Goal: Task Accomplishment & Management: Use online tool/utility

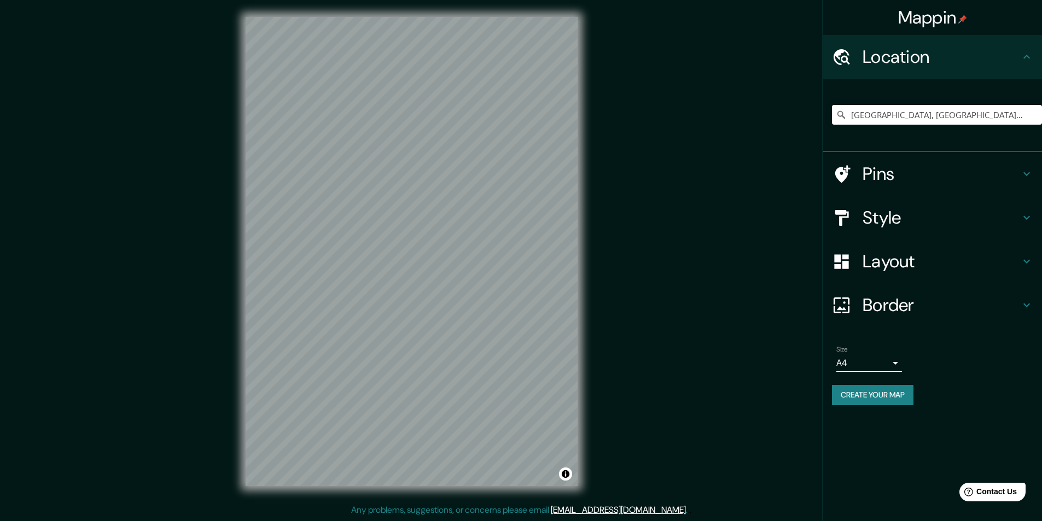
click at [954, 171] on h4 "Pins" at bounding box center [942, 174] width 158 height 22
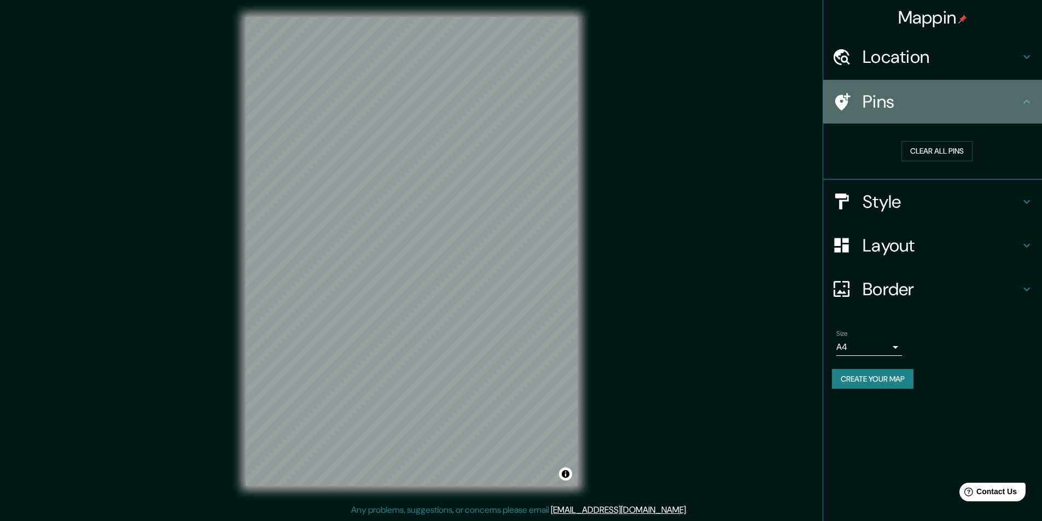
click at [982, 104] on h4 "Pins" at bounding box center [942, 102] width 158 height 22
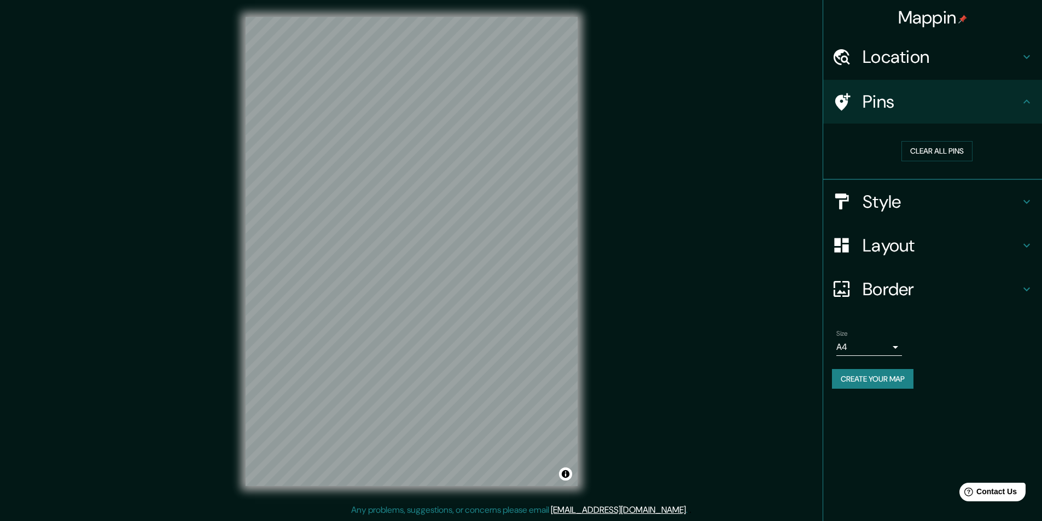
click at [922, 204] on h4 "Style" at bounding box center [942, 202] width 158 height 22
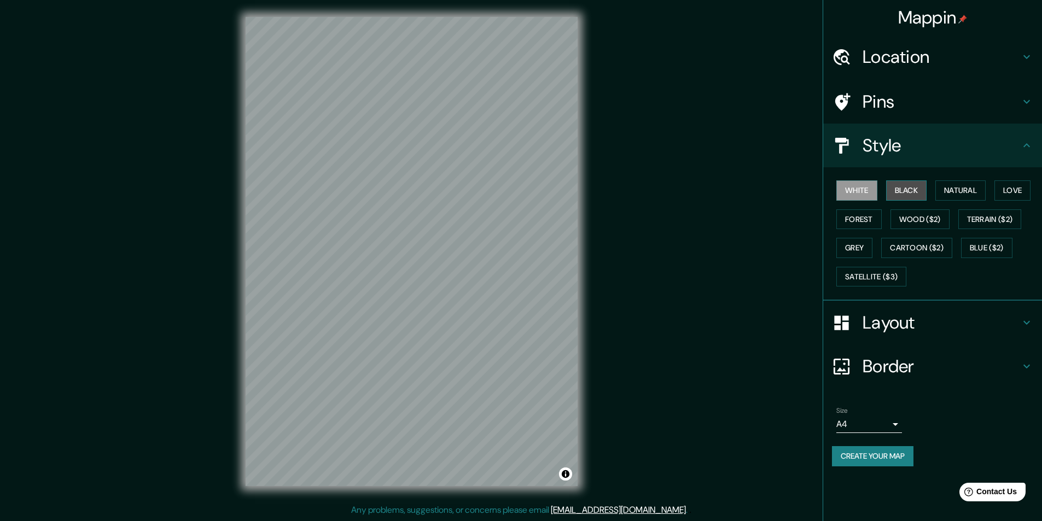
click at [915, 192] on button "Black" at bounding box center [906, 191] width 41 height 20
click at [975, 185] on button "Natural" at bounding box center [960, 191] width 50 height 20
click at [1012, 191] on button "Love" at bounding box center [1012, 191] width 36 height 20
click at [919, 253] on button "Cartoon ($2)" at bounding box center [916, 248] width 71 height 20
click at [854, 246] on button "Grey" at bounding box center [854, 248] width 36 height 20
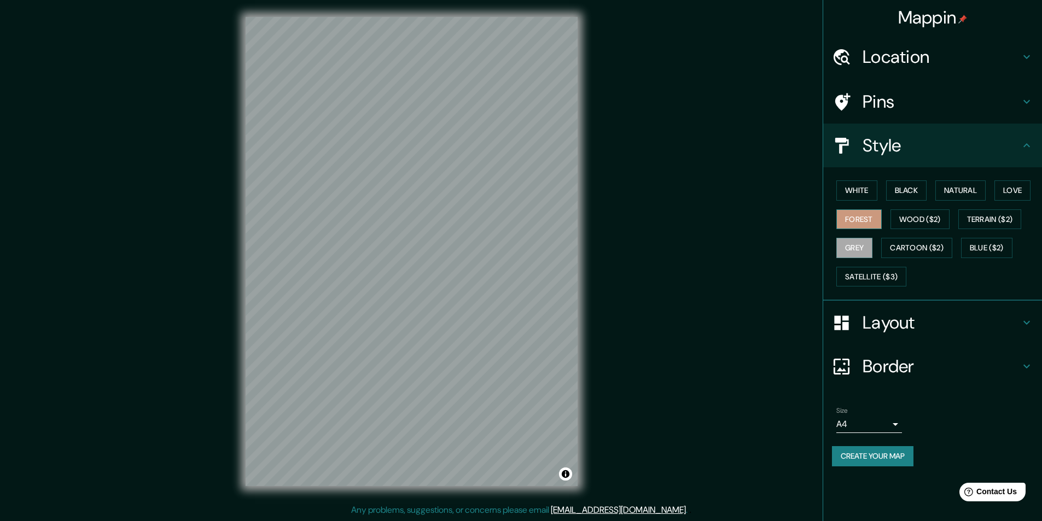
click at [863, 217] on button "Forest" at bounding box center [858, 220] width 45 height 20
click at [869, 276] on button "Satellite ($3)" at bounding box center [871, 277] width 70 height 20
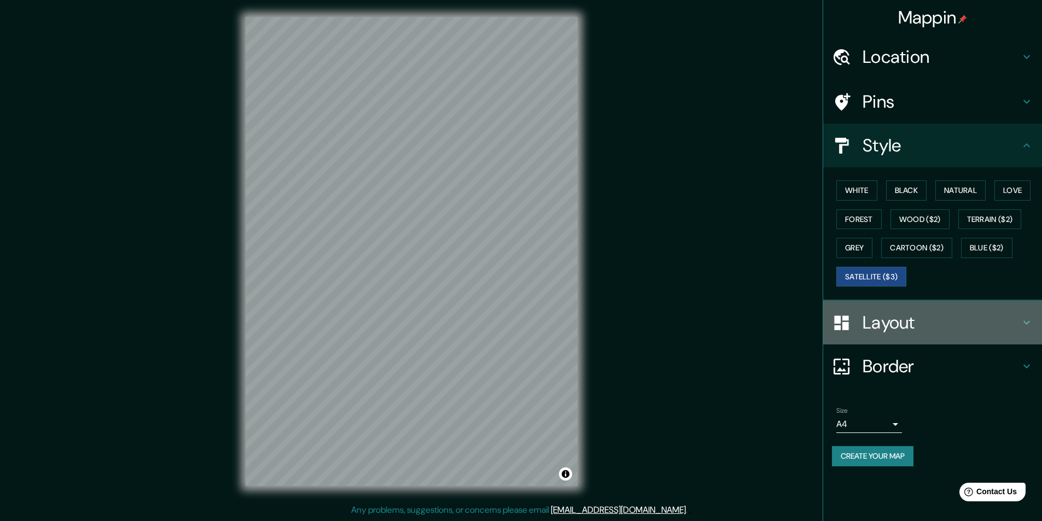
click at [894, 330] on h4 "Layout" at bounding box center [942, 323] width 158 height 22
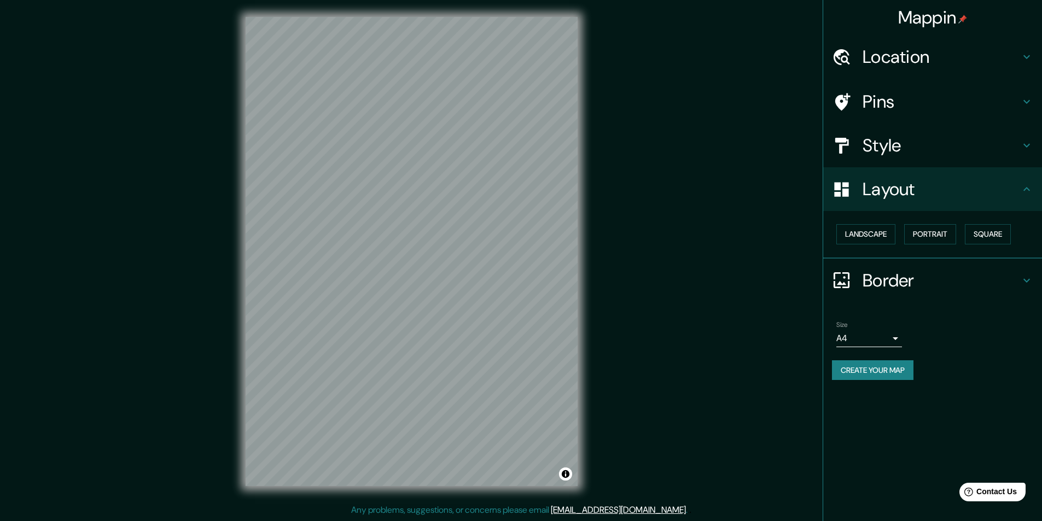
click at [942, 154] on h4 "Style" at bounding box center [942, 146] width 158 height 22
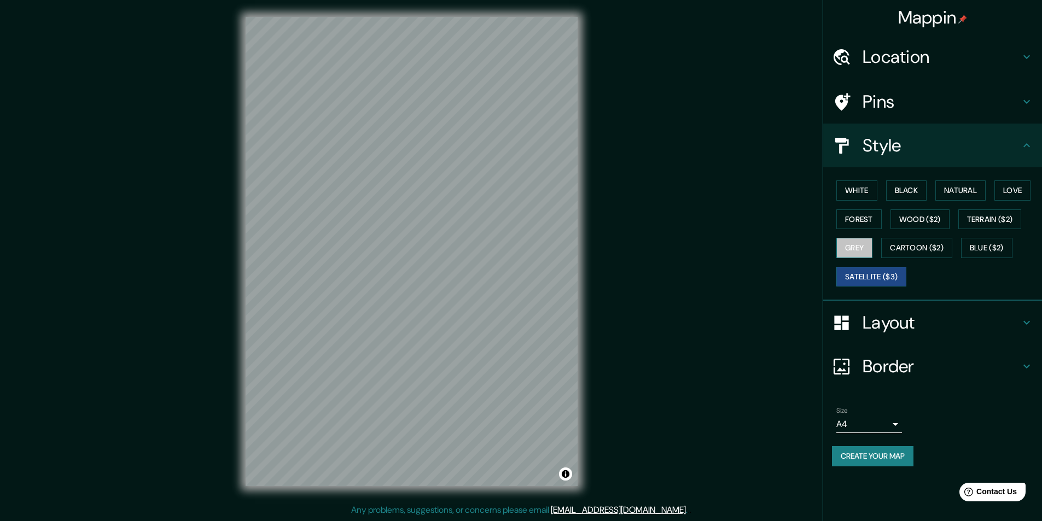
click at [866, 248] on button "Grey" at bounding box center [854, 248] width 36 height 20
click at [910, 245] on button "Cartoon ($2)" at bounding box center [916, 248] width 71 height 20
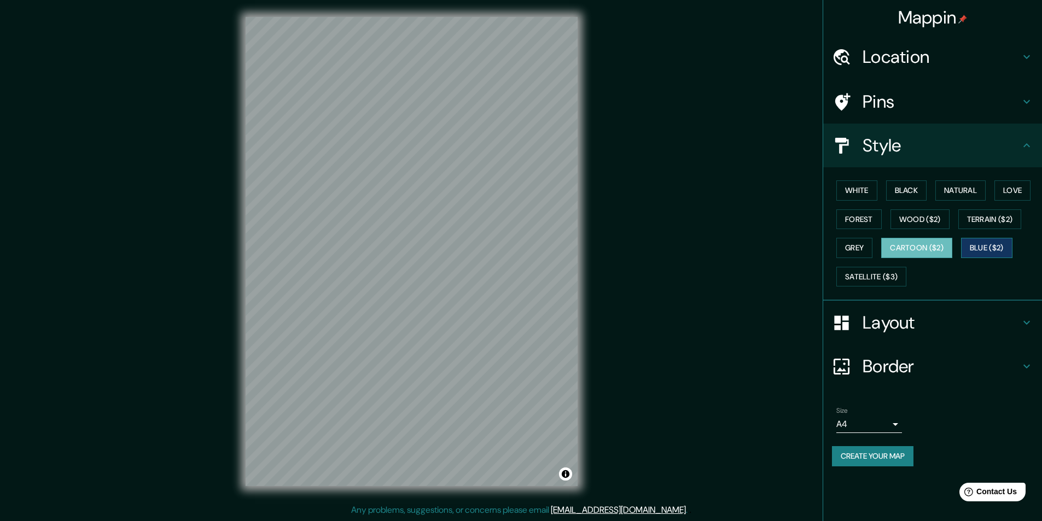
click at [979, 250] on button "Blue ($2)" at bounding box center [986, 248] width 51 height 20
click at [1000, 216] on button "Terrain ($2)" at bounding box center [989, 220] width 63 height 20
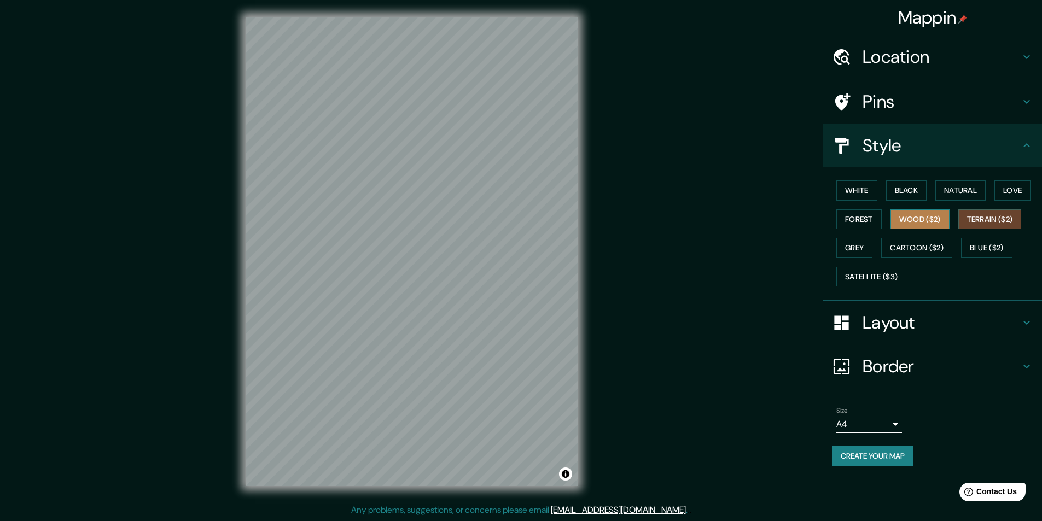
click at [920, 221] on button "Wood ($2)" at bounding box center [920, 220] width 59 height 20
click at [876, 219] on button "Forest" at bounding box center [858, 220] width 45 height 20
click at [909, 191] on button "Black" at bounding box center [906, 191] width 41 height 20
click at [861, 191] on button "White" at bounding box center [856, 191] width 41 height 20
click at [961, 185] on button "Natural" at bounding box center [960, 191] width 50 height 20
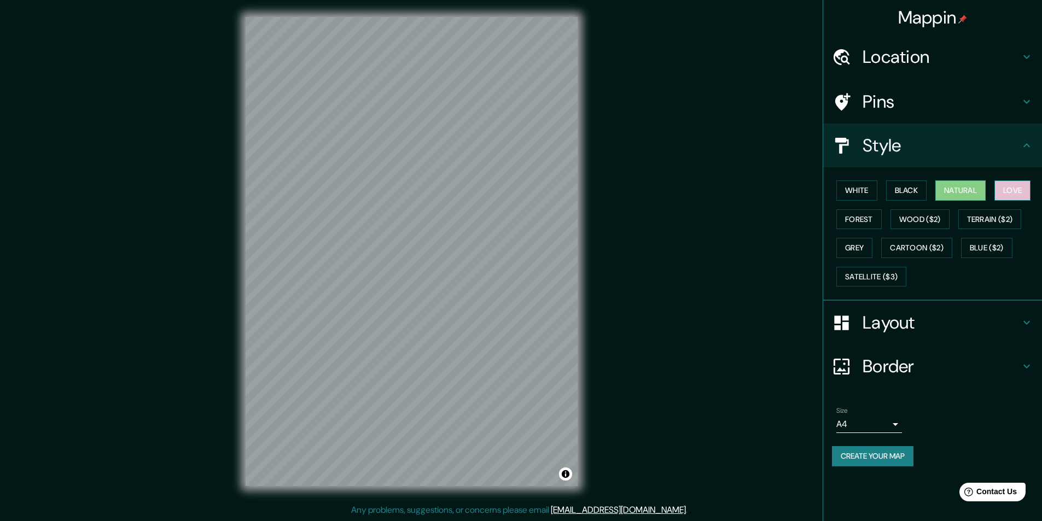
click at [1027, 190] on button "Love" at bounding box center [1012, 191] width 36 height 20
click at [851, 249] on button "Grey" at bounding box center [854, 248] width 36 height 20
click at [852, 272] on button "Satellite ($3)" at bounding box center [871, 277] width 70 height 20
